Goal: Task Accomplishment & Management: Use online tool/utility

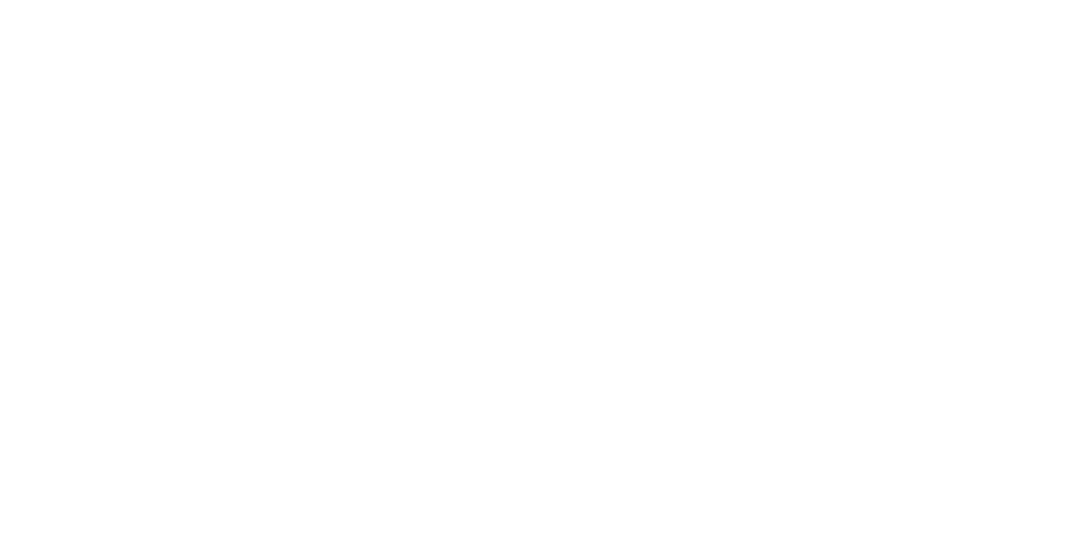
scroll to position [543, 0]
click at [221, 229] on button "Tracking" at bounding box center [142, 230] width 158 height 42
click at [688, 467] on icon "button" at bounding box center [684, 470] width 8 height 9
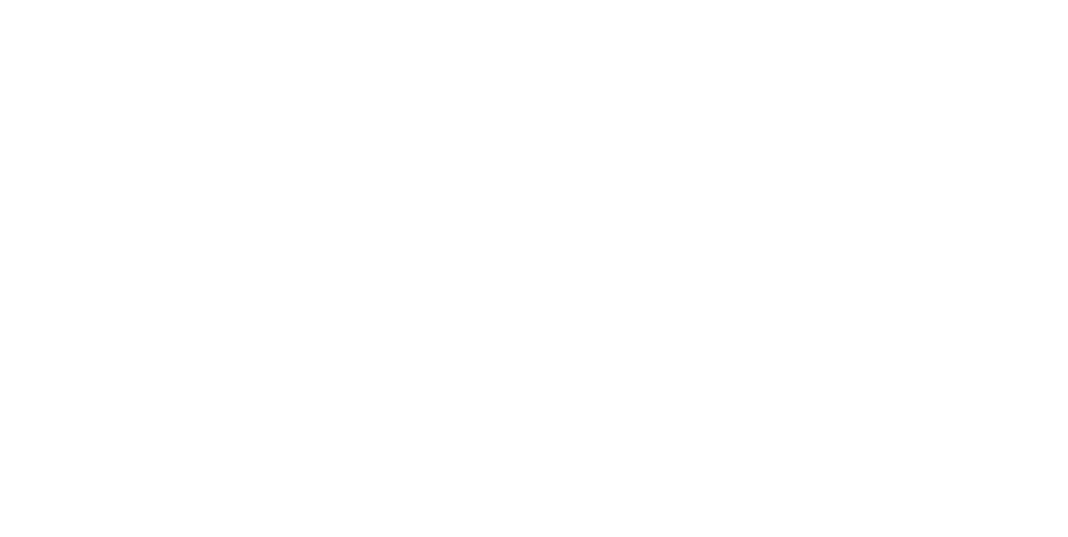
click at [527, 265] on button "Clock On" at bounding box center [481, 264] width 92 height 27
click at [702, 470] on icon "button" at bounding box center [698, 471] width 8 height 8
click at [527, 268] on button "Clock Off" at bounding box center [481, 264] width 92 height 27
